Goal: Go to known website: Access a specific website the user already knows

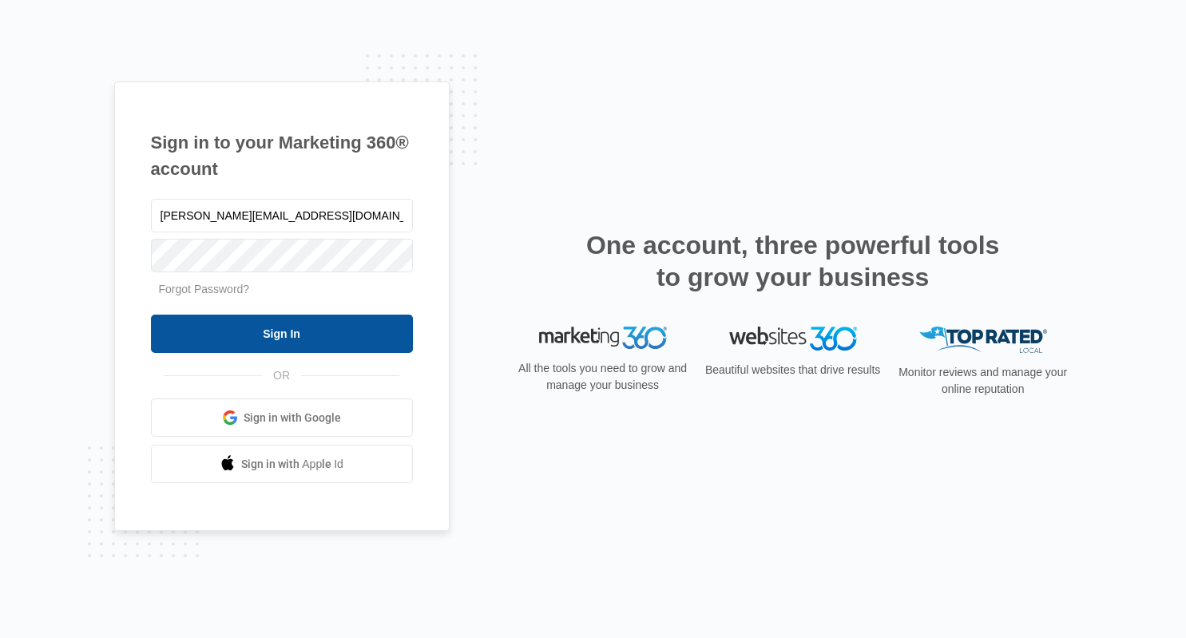
type input "[PERSON_NAME][EMAIL_ADDRESS][DOMAIN_NAME]"
click at [287, 348] on input "Sign In" at bounding box center [282, 334] width 262 height 38
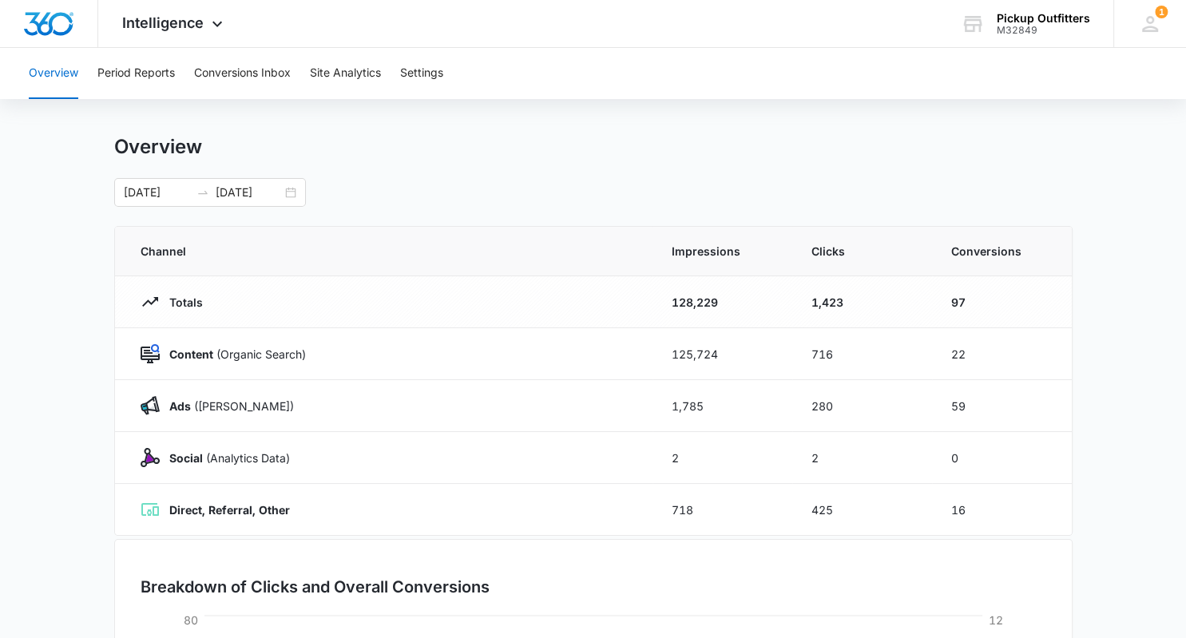
scroll to position [17, 0]
click at [348, 245] on span "Channel" at bounding box center [387, 249] width 493 height 17
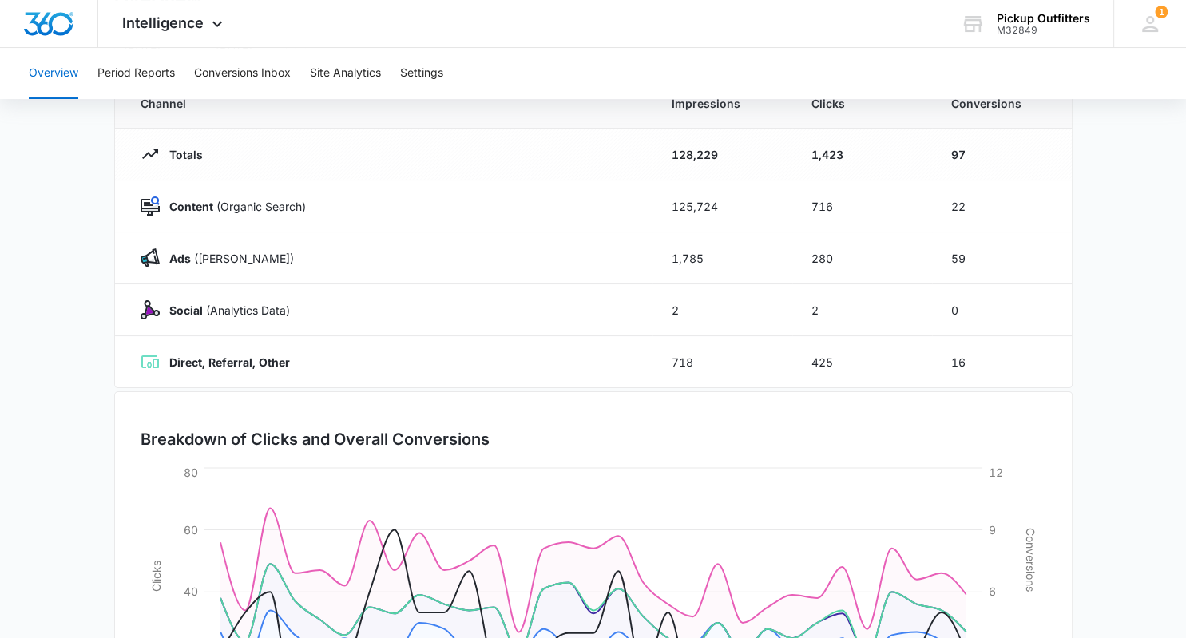
scroll to position [168, 0]
